Goal: Download file/media

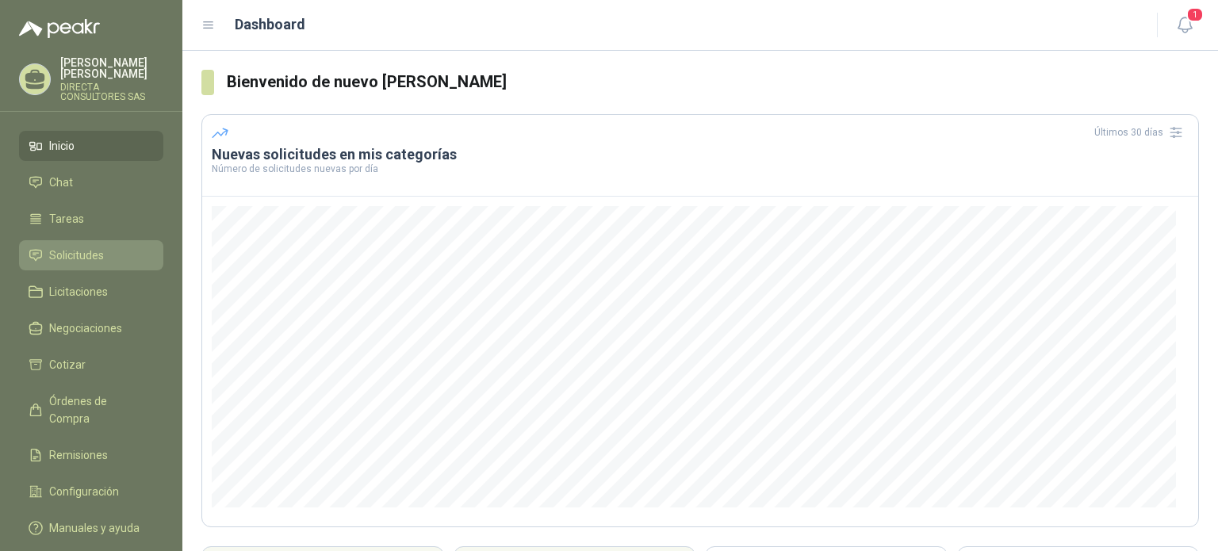
click at [79, 247] on span "Solicitudes" at bounding box center [76, 255] width 55 height 17
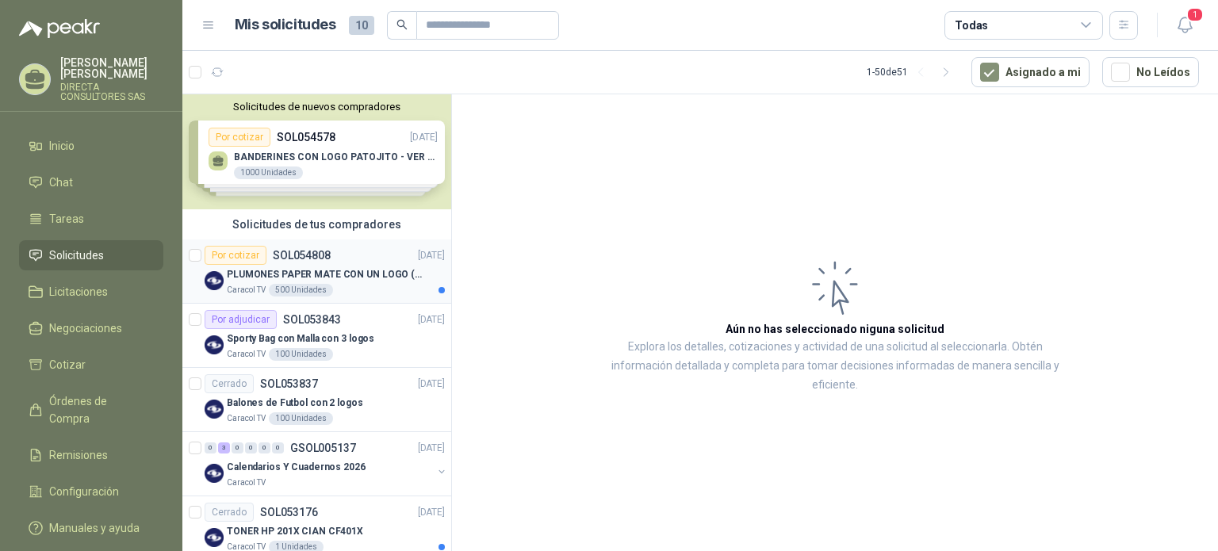
click at [281, 271] on p "PLUMONES PAPER MATE CON UN LOGO (SEGUN REF.ADJUNTA)" at bounding box center [325, 274] width 197 height 15
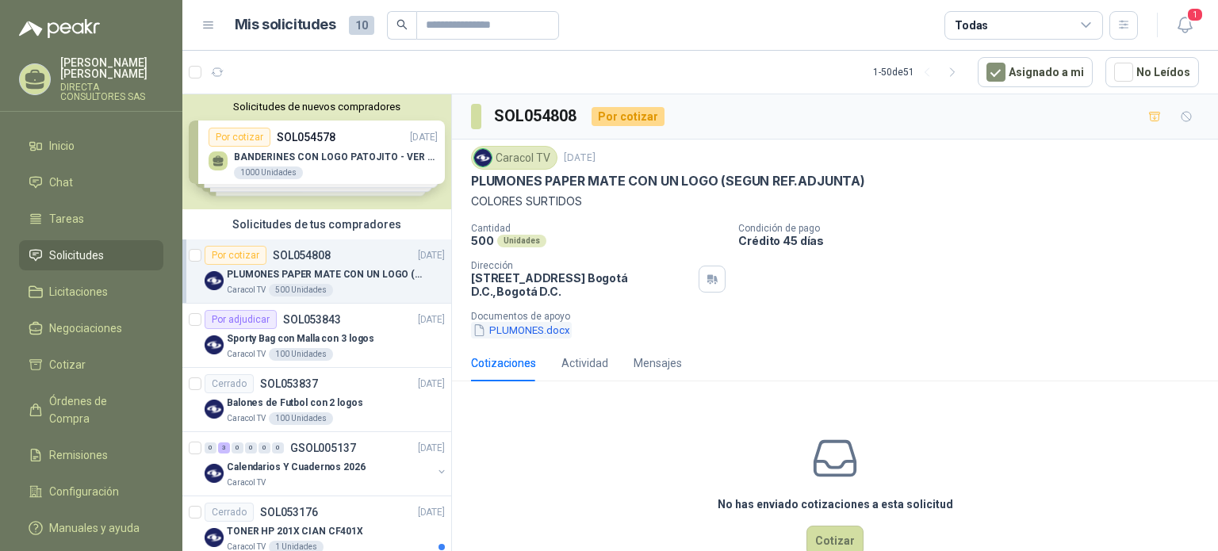
click at [511, 329] on button "PLUMONES.docx" at bounding box center [521, 330] width 101 height 17
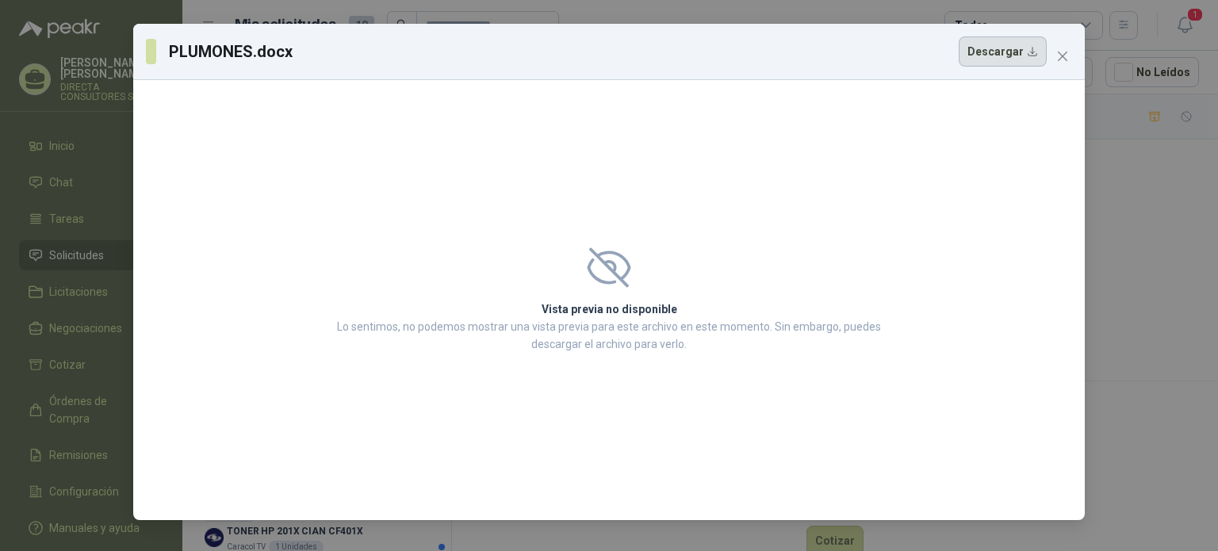
click at [990, 44] on button "Descargar" at bounding box center [1003, 51] width 88 height 30
click at [1065, 57] on icon "close" at bounding box center [1062, 56] width 13 height 13
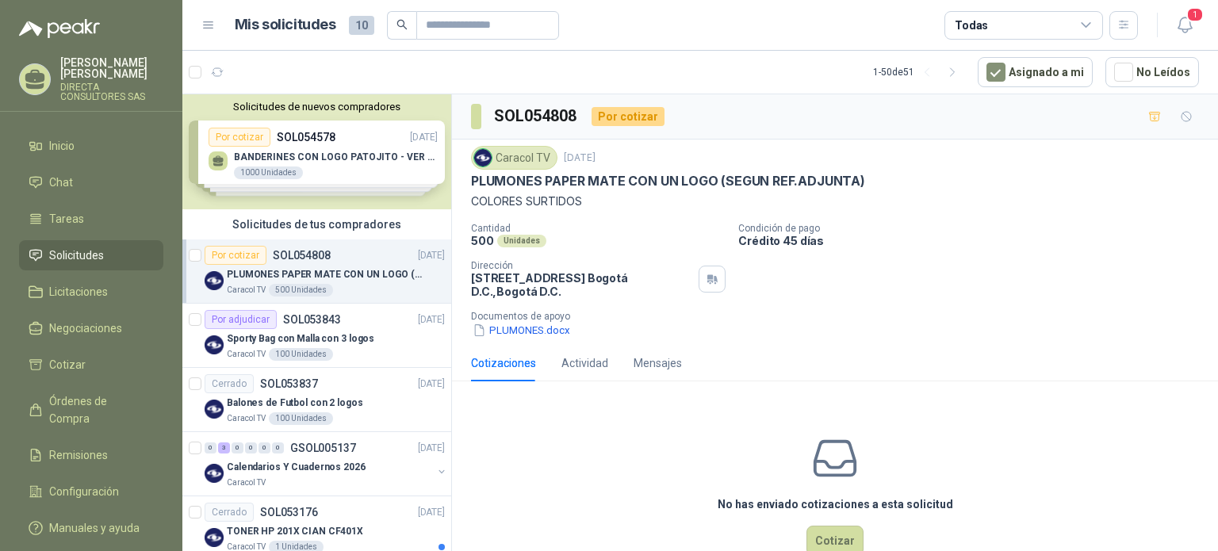
click at [344, 279] on p "PLUMONES PAPER MATE CON UN LOGO (SEGUN REF.ADJUNTA)" at bounding box center [325, 274] width 197 height 15
